Goal: Check status: Check status

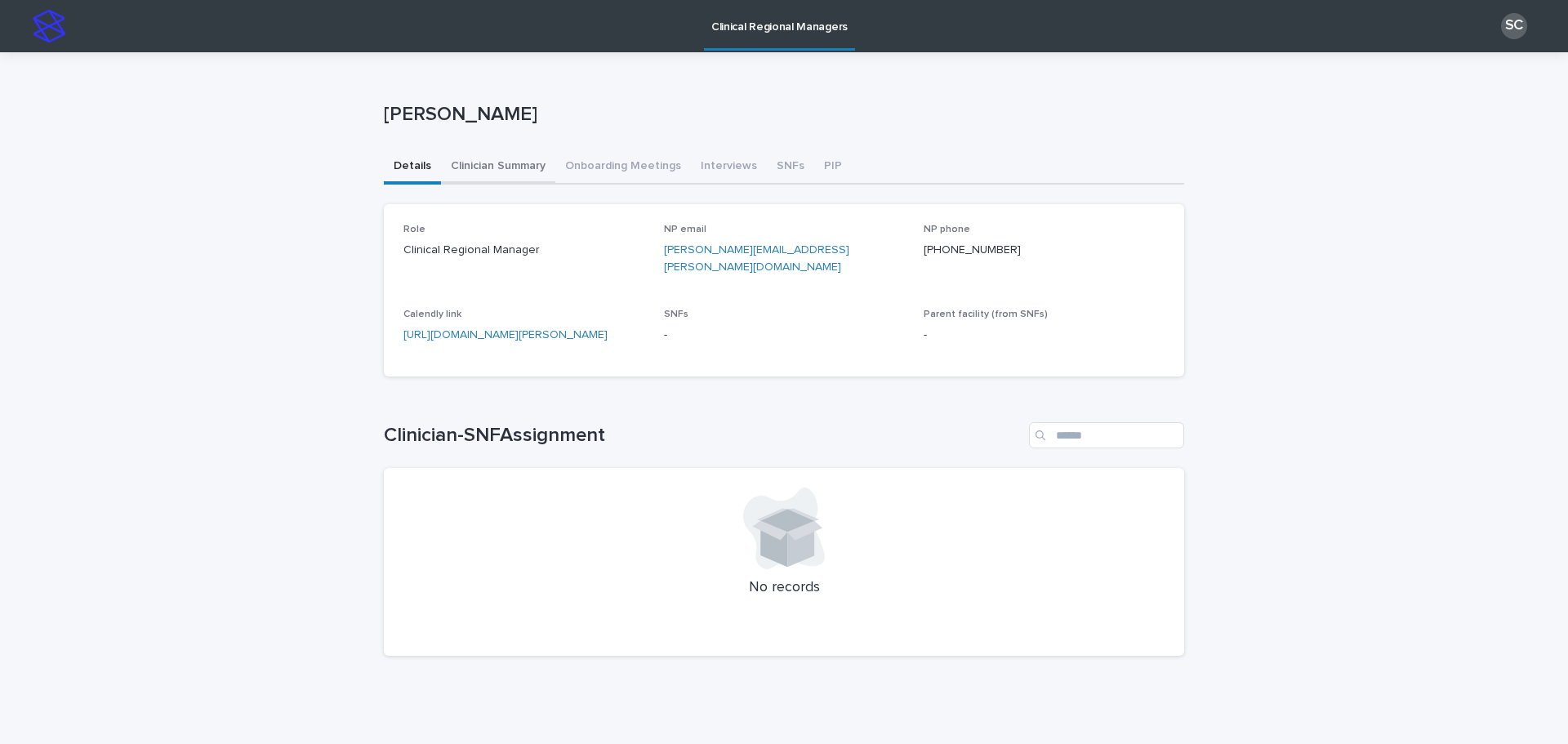
click at [522, 179] on button "Clinician Summary" at bounding box center [497, 168] width 114 height 35
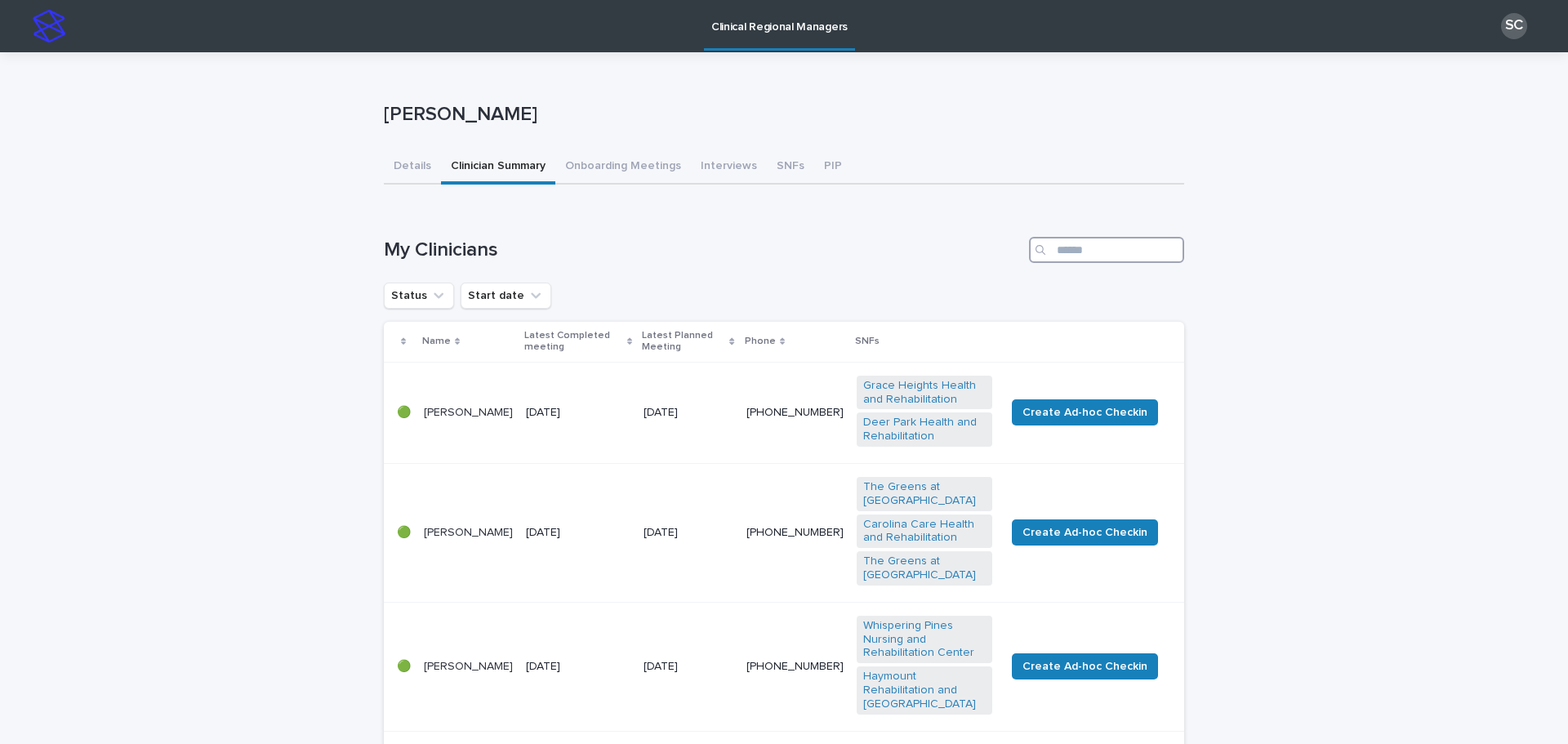
click at [1078, 256] on input "Search" at bounding box center [1106, 250] width 155 height 26
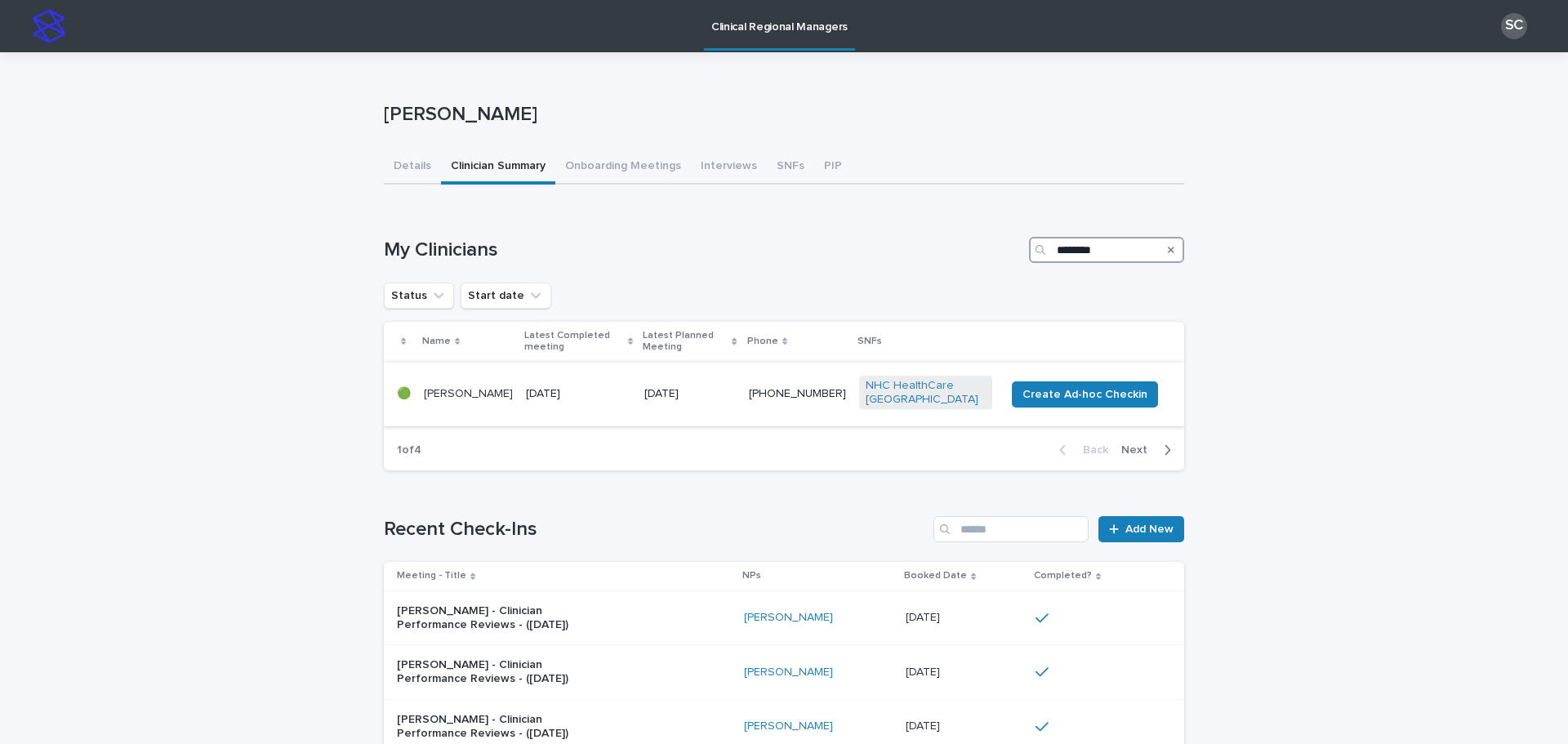
type input "********"
click at [558, 384] on div "[DATE]" at bounding box center [579, 392] width 105 height 17
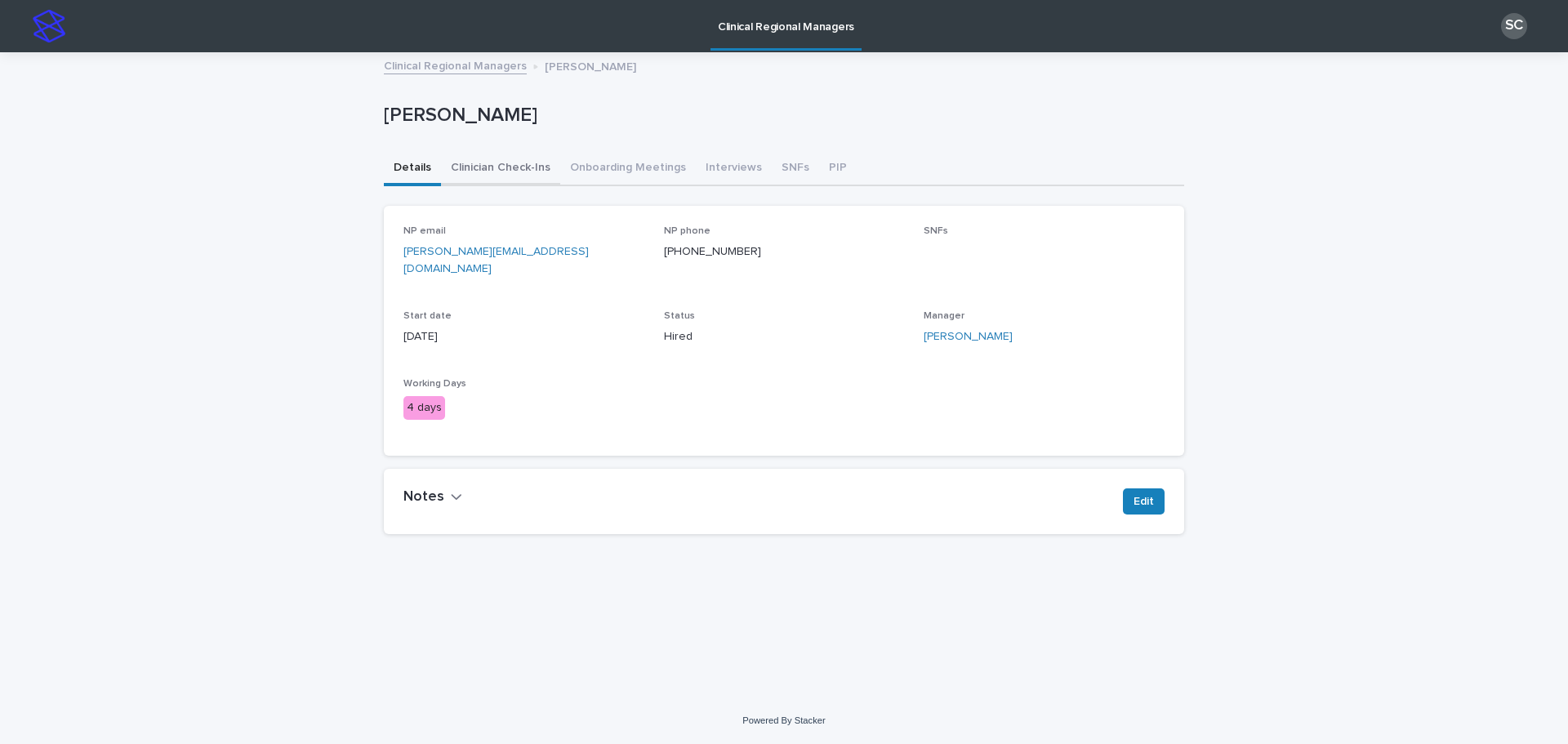
click at [499, 173] on button "Clinician Check-Ins" at bounding box center [500, 169] width 119 height 35
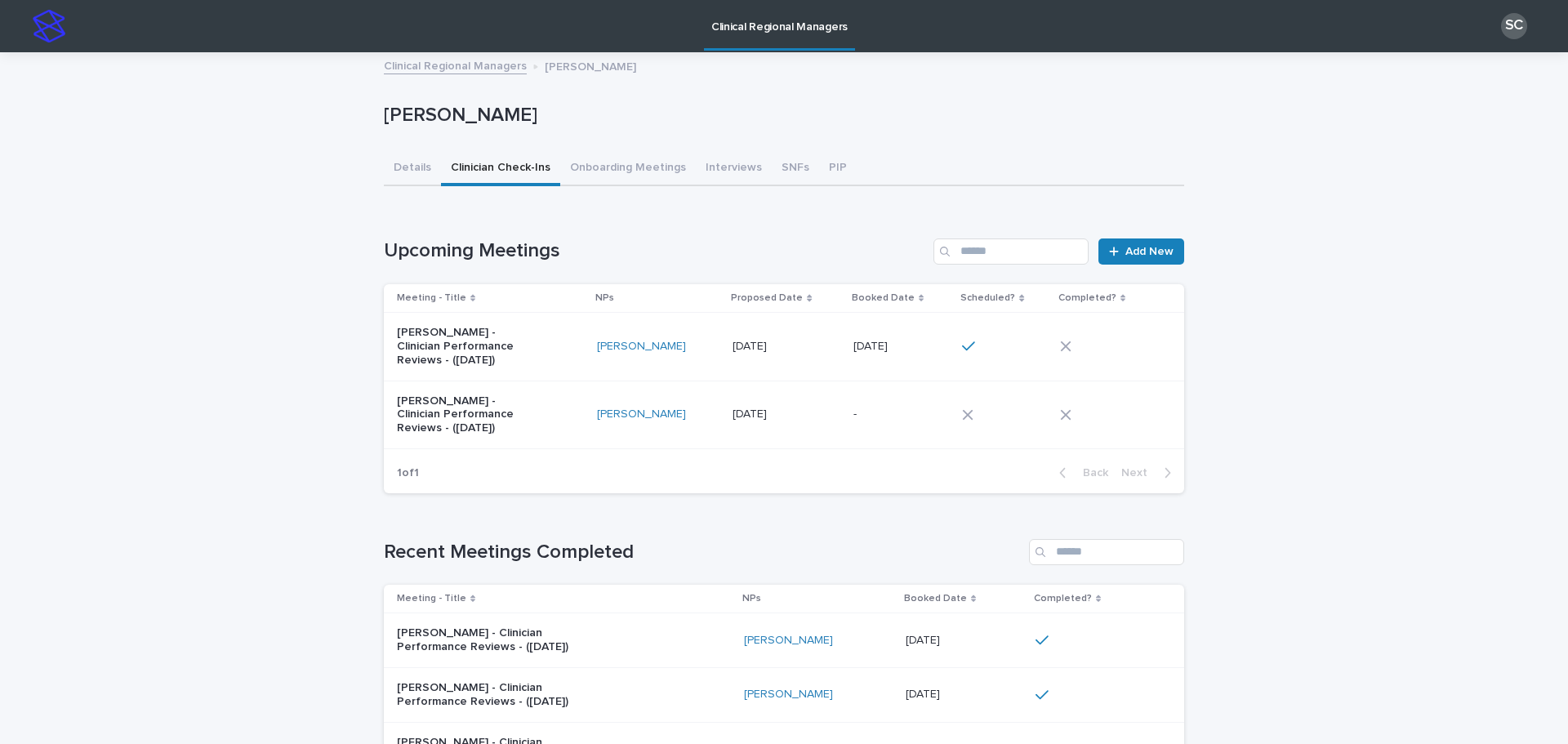
click at [898, 330] on td "[DATE] [DATE]" at bounding box center [901, 346] width 109 height 67
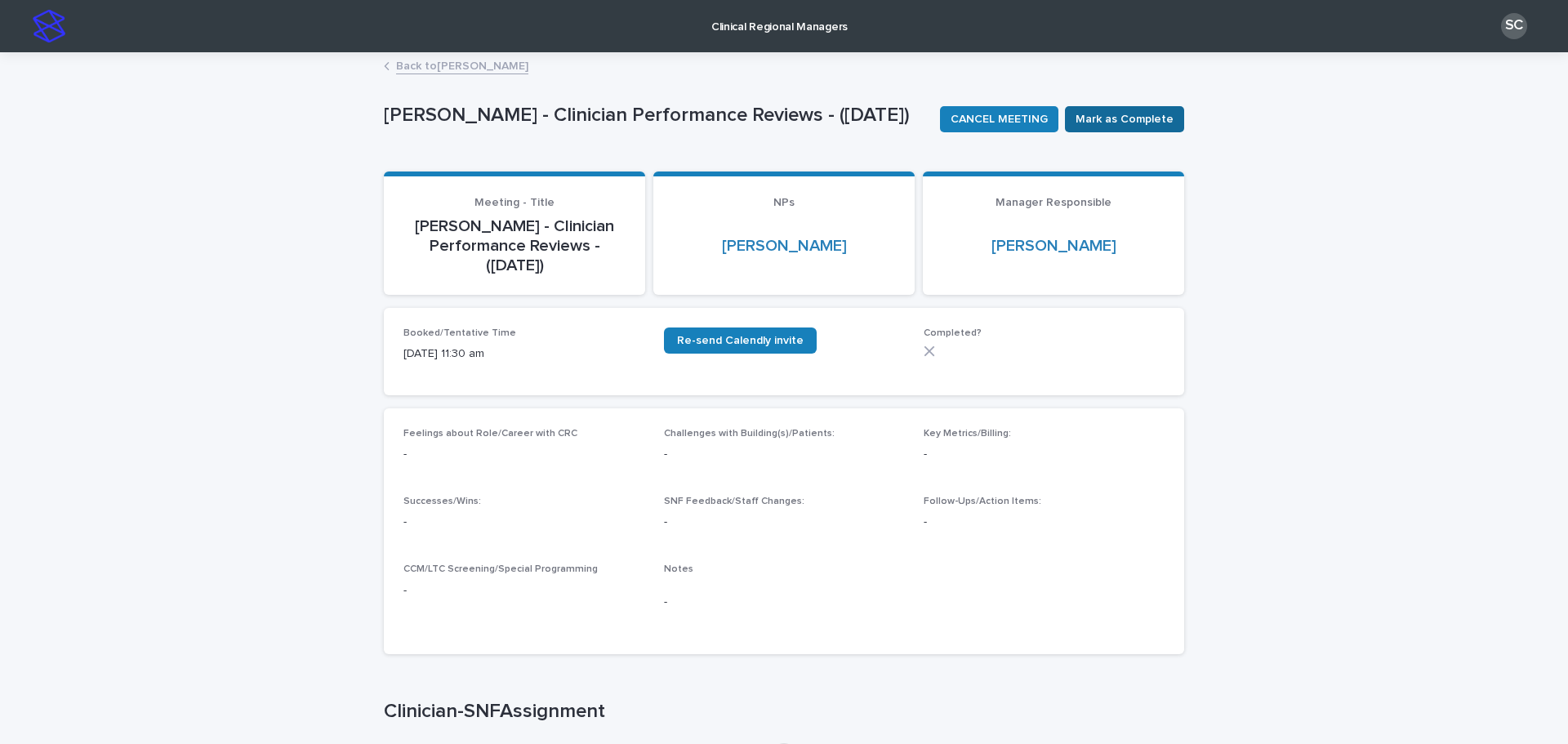
click at [1091, 123] on span "Mark as Complete" at bounding box center [1124, 119] width 98 height 16
